Goal: Task Accomplishment & Management: Use online tool/utility

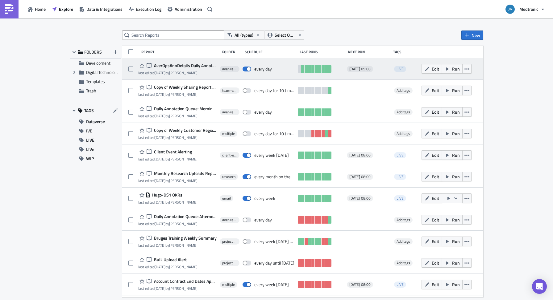
click at [176, 66] on span "AverOpsAnnDetails Daily Annotation Queue: Morning Alerts v1" at bounding box center [184, 66] width 64 height 6
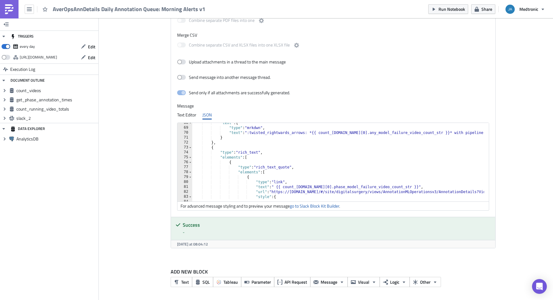
scroll to position [333, 0]
type textarea "{"
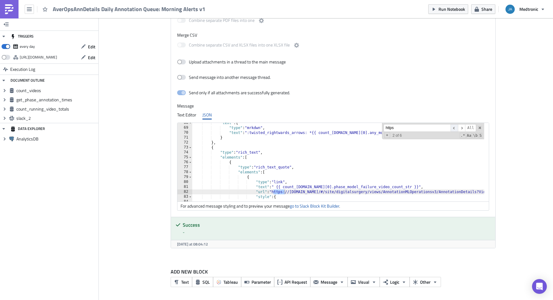
type input "https"
click at [450, 126] on span "​" at bounding box center [453, 128] width 7 height 8
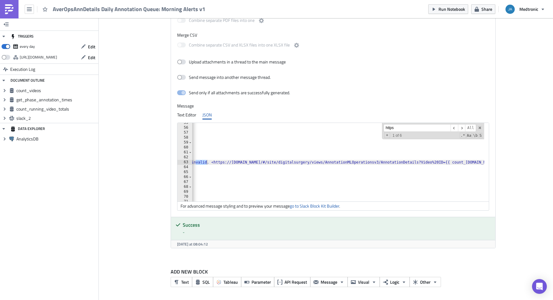
scroll to position [0, 773]
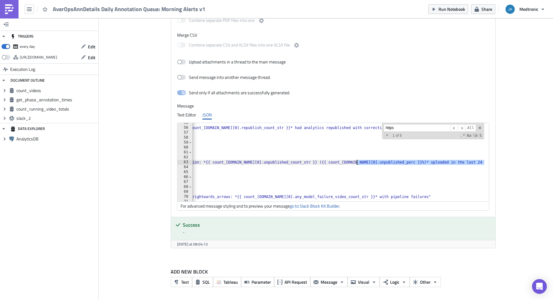
scroll to position [0, 30]
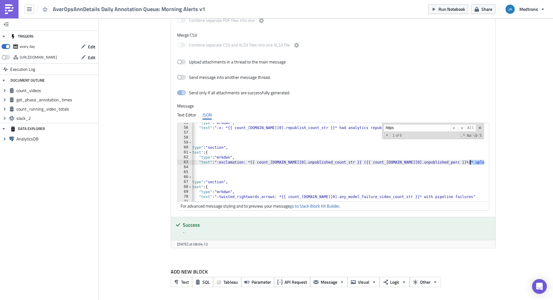
drag, startPoint x: 278, startPoint y: 162, endPoint x: 468, endPoint y: 162, distance: 189.4
type textarea ""text": ":exclamation: *{{ count_[DOMAIN_NAME][0].unpublished_count_str }} ({{ …"
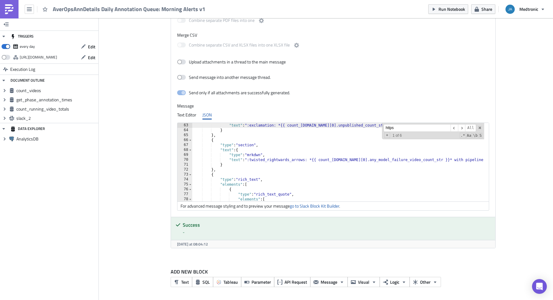
scroll to position [306, 0]
click at [460, 127] on span "​" at bounding box center [461, 128] width 7 height 8
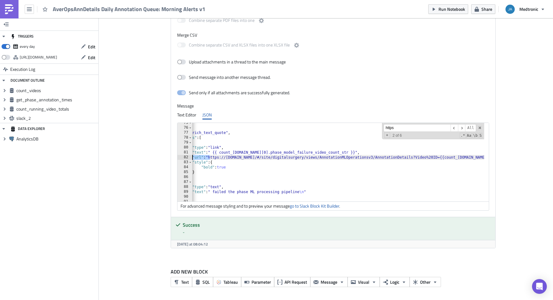
scroll to position [0, 172]
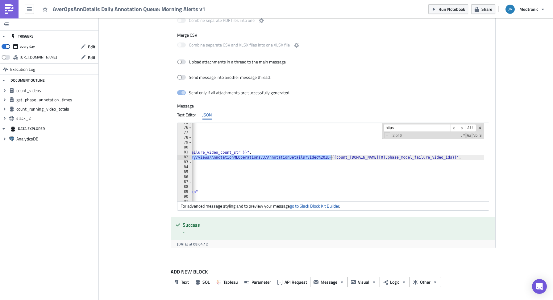
paste textarea
click at [459, 130] on span "​" at bounding box center [461, 128] width 7 height 8
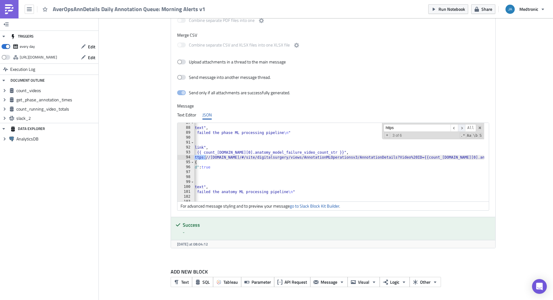
scroll to position [0, 81]
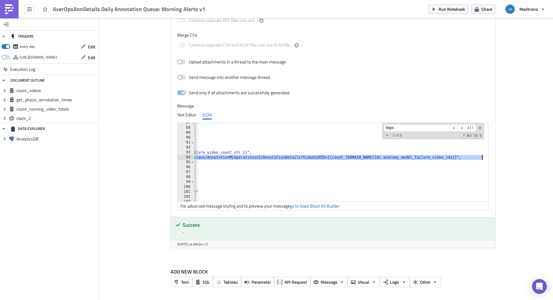
scroll to position [0, 178]
paste textarea
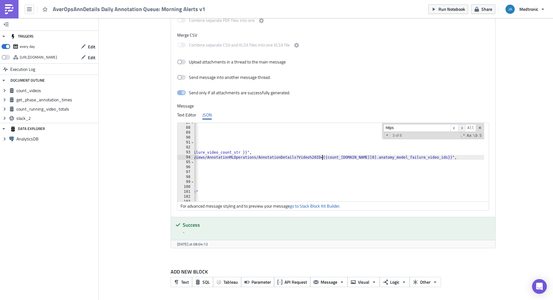
click at [462, 130] on span "​" at bounding box center [461, 128] width 7 height 8
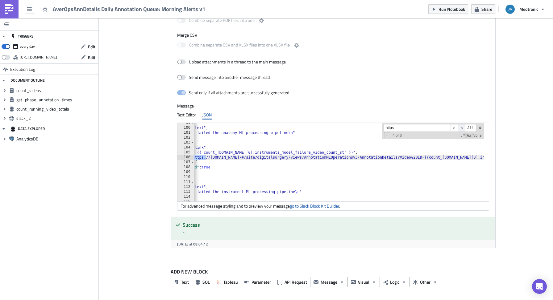
scroll to position [0, 81]
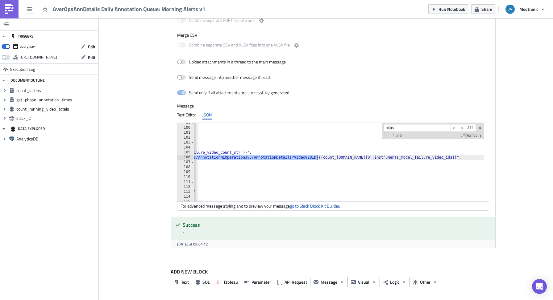
paste textarea
click at [461, 127] on span "​" at bounding box center [461, 128] width 7 height 8
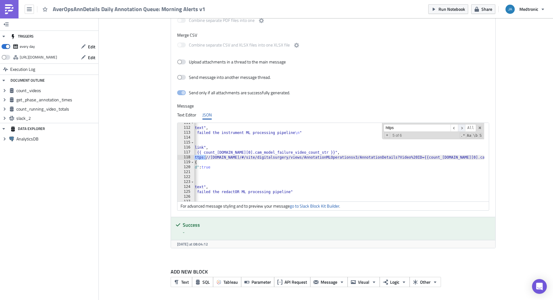
scroll to position [0, 81]
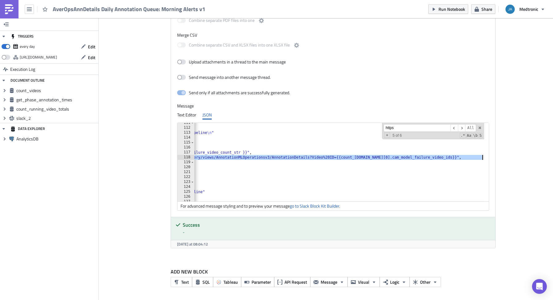
scroll to position [0, 169]
paste textarea
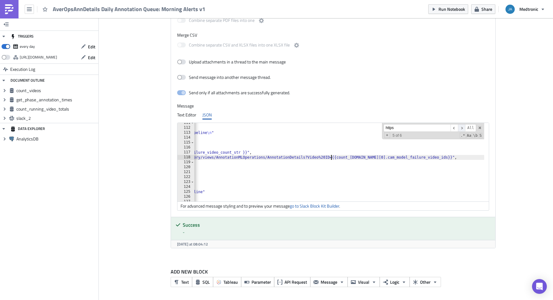
click at [458, 127] on span "​" at bounding box center [461, 128] width 7 height 8
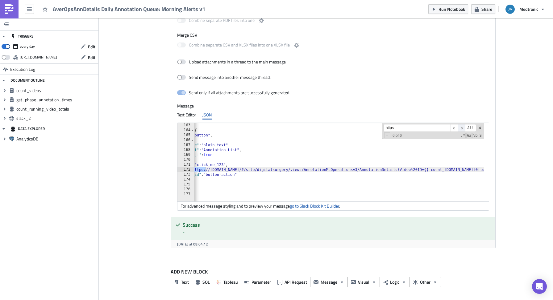
scroll to position [0, 55]
paste textarea
type textarea ""url": "https://[DOMAIN_NAME]/#/site/digitalsurgery/views/AnnotationMLOperation…"
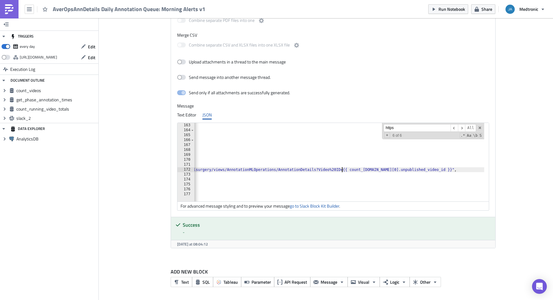
scroll to position [0, 37]
click at [459, 128] on span "​" at bounding box center [461, 128] width 7 height 8
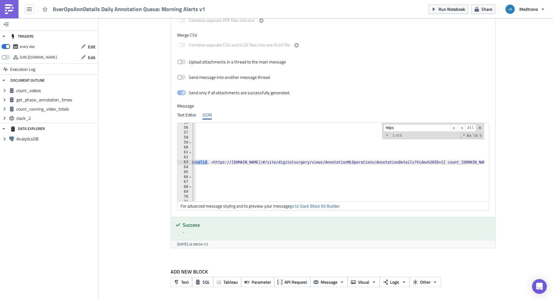
scroll to position [0, 776]
click at [458, 128] on span "​" at bounding box center [461, 128] width 7 height 8
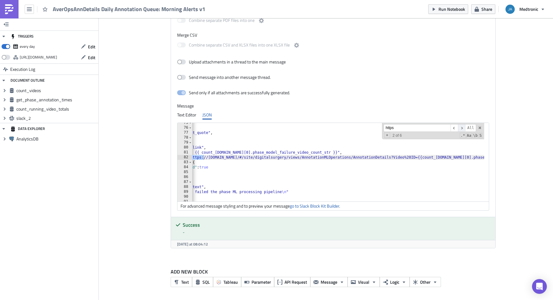
click at [458, 128] on span "​" at bounding box center [461, 128] width 7 height 8
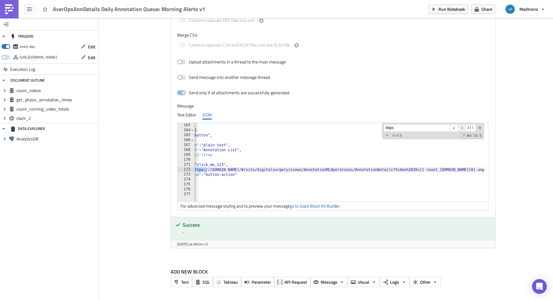
scroll to position [0, 55]
click at [458, 128] on span "​" at bounding box center [461, 128] width 7 height 8
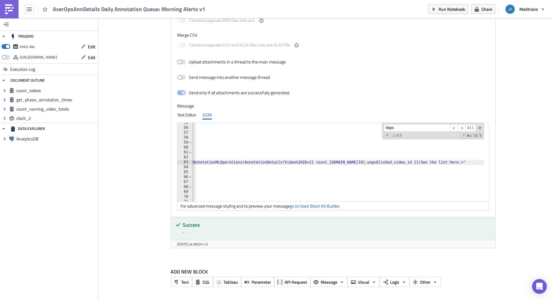
scroll to position [0, 908]
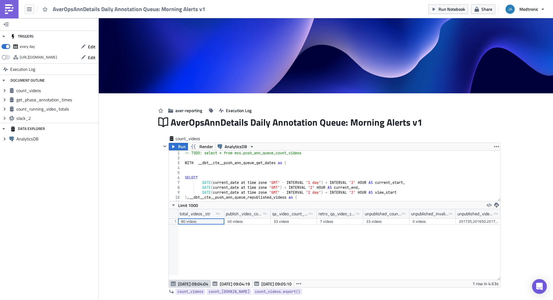
scroll to position [14, 0]
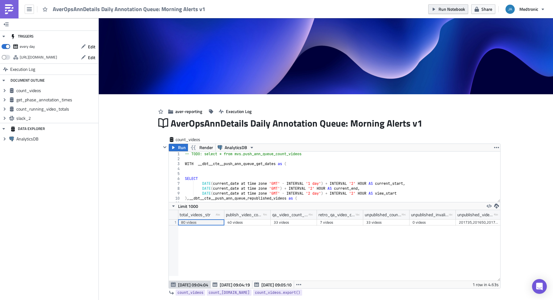
click at [448, 9] on span "Run Notebook" at bounding box center [451, 9] width 27 height 6
